Goal: Navigation & Orientation: Find specific page/section

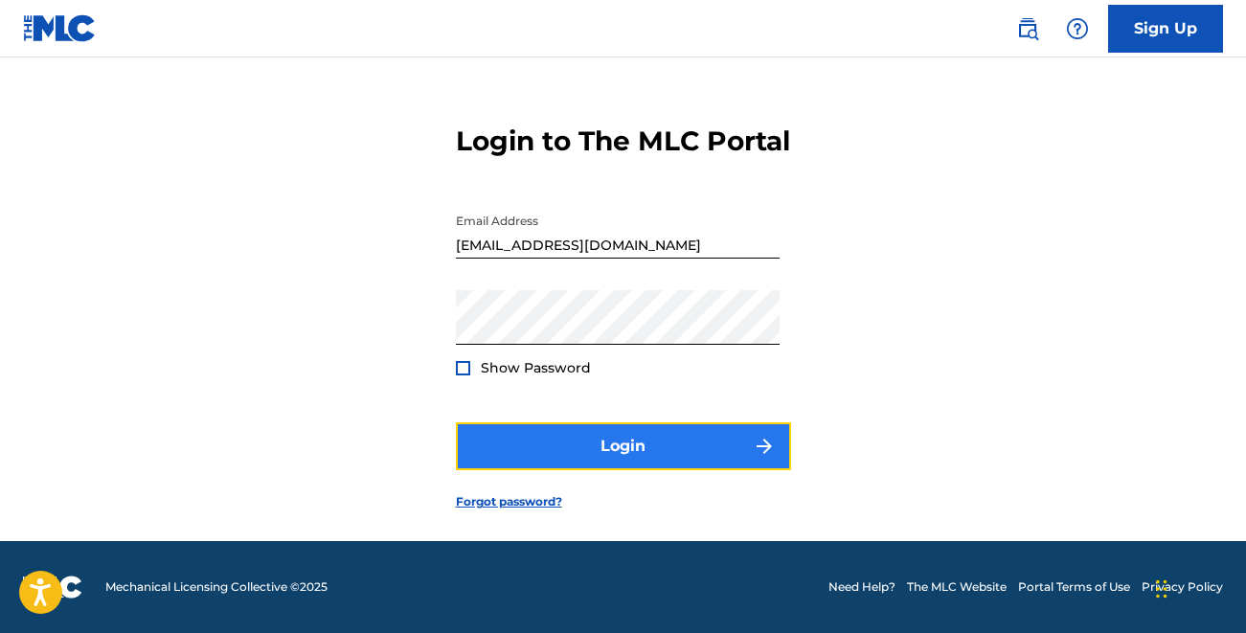
click at [581, 463] on button "Login" at bounding box center [623, 447] width 335 height 48
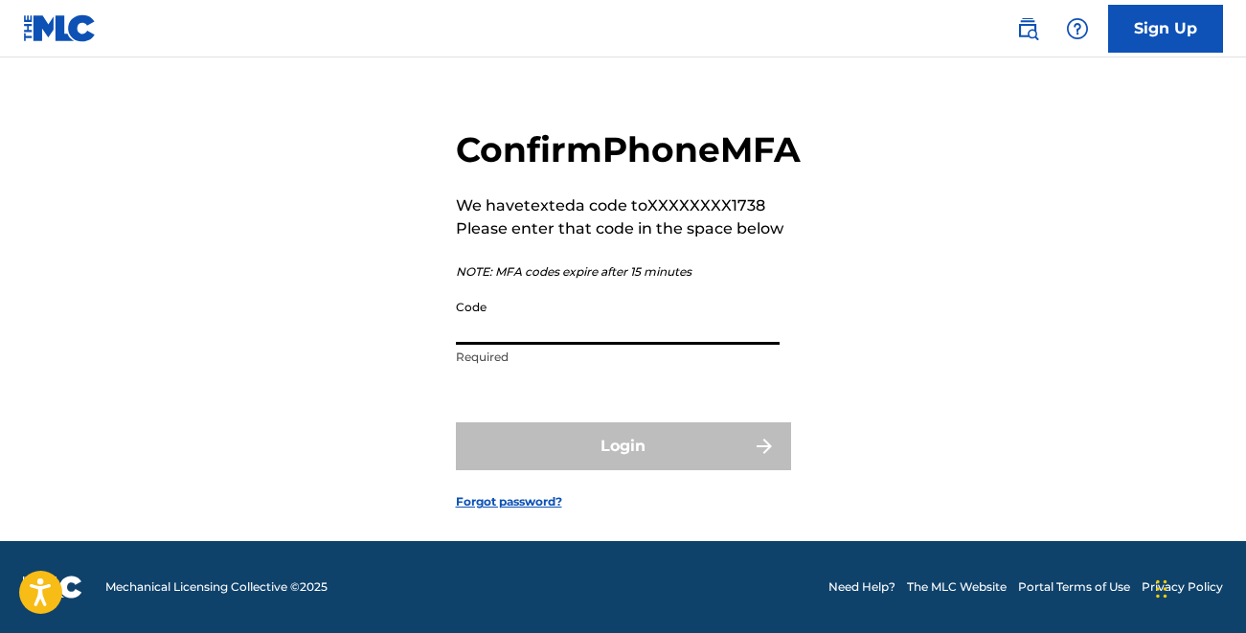
click at [645, 329] on input "Code" at bounding box center [618, 317] width 324 height 55
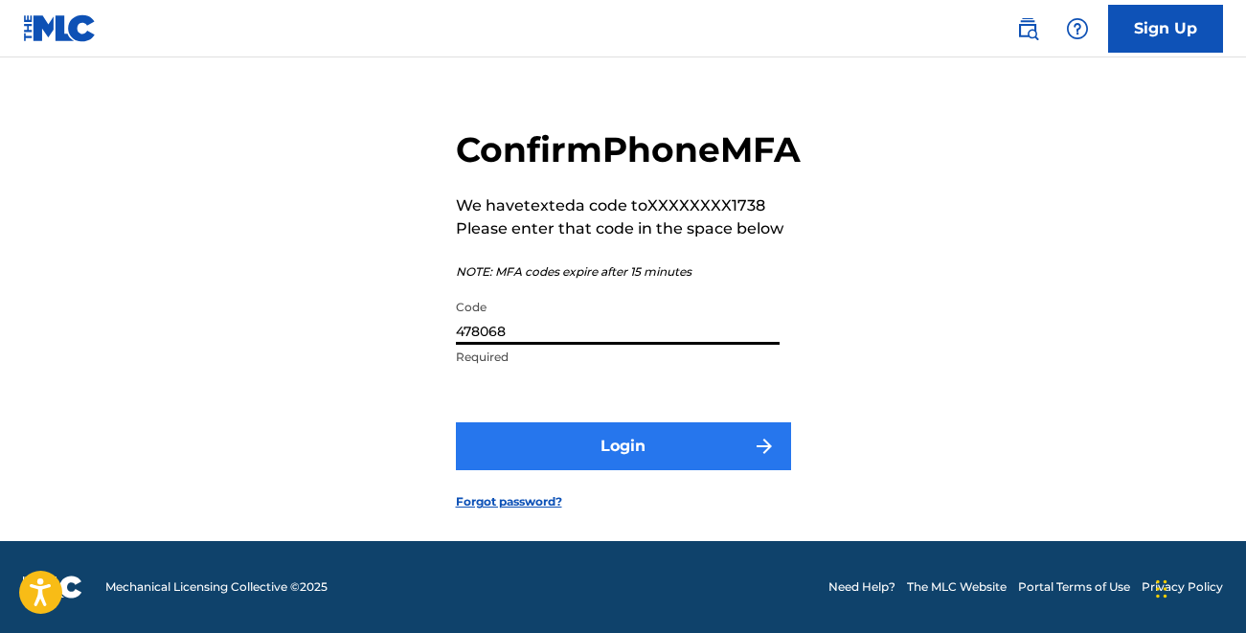
type input "478068"
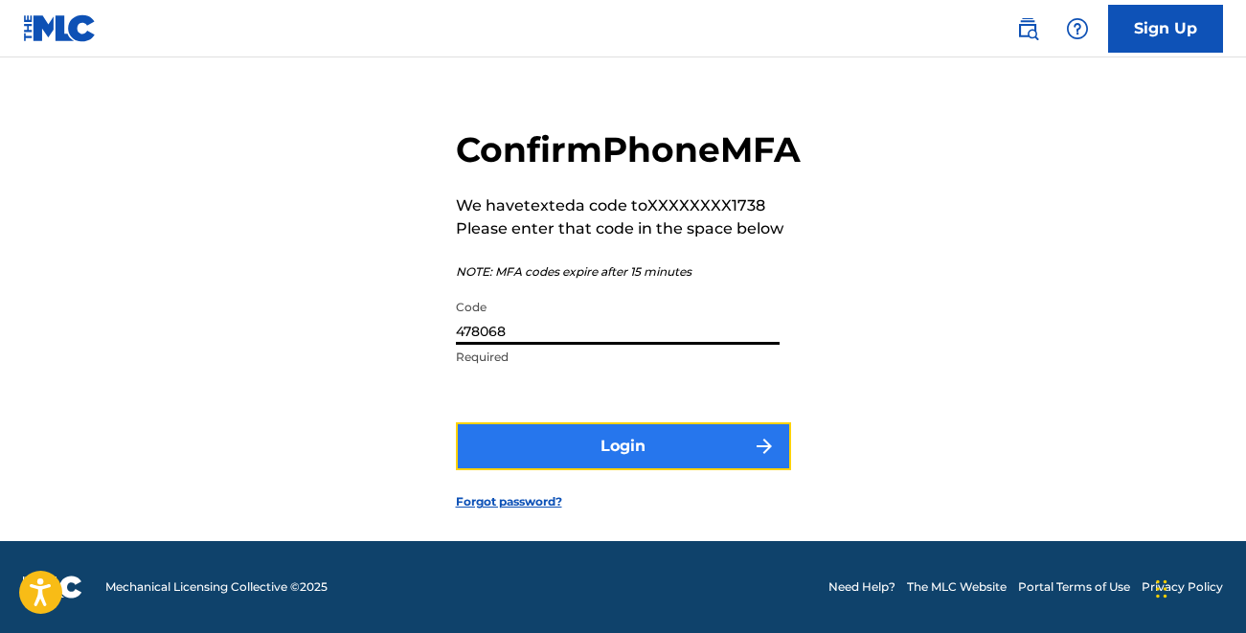
click at [665, 452] on button "Login" at bounding box center [623, 447] width 335 height 48
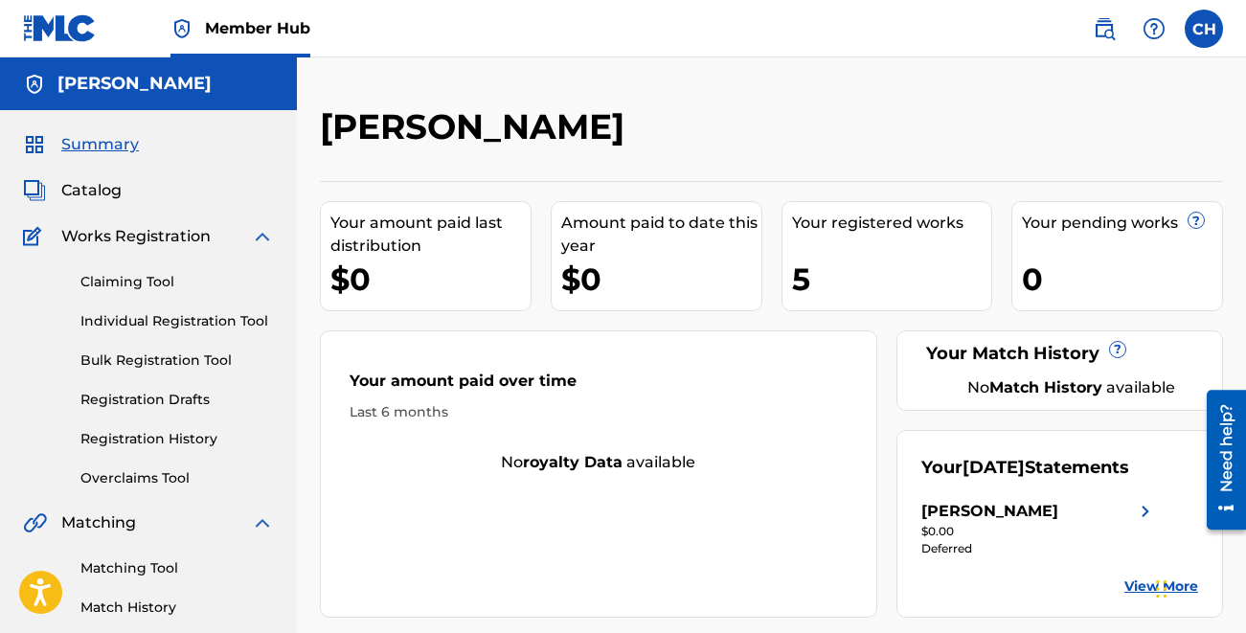
click at [875, 248] on div "Your registered works 5" at bounding box center [888, 256] width 212 height 110
